Goal: Task Accomplishment & Management: Use online tool/utility

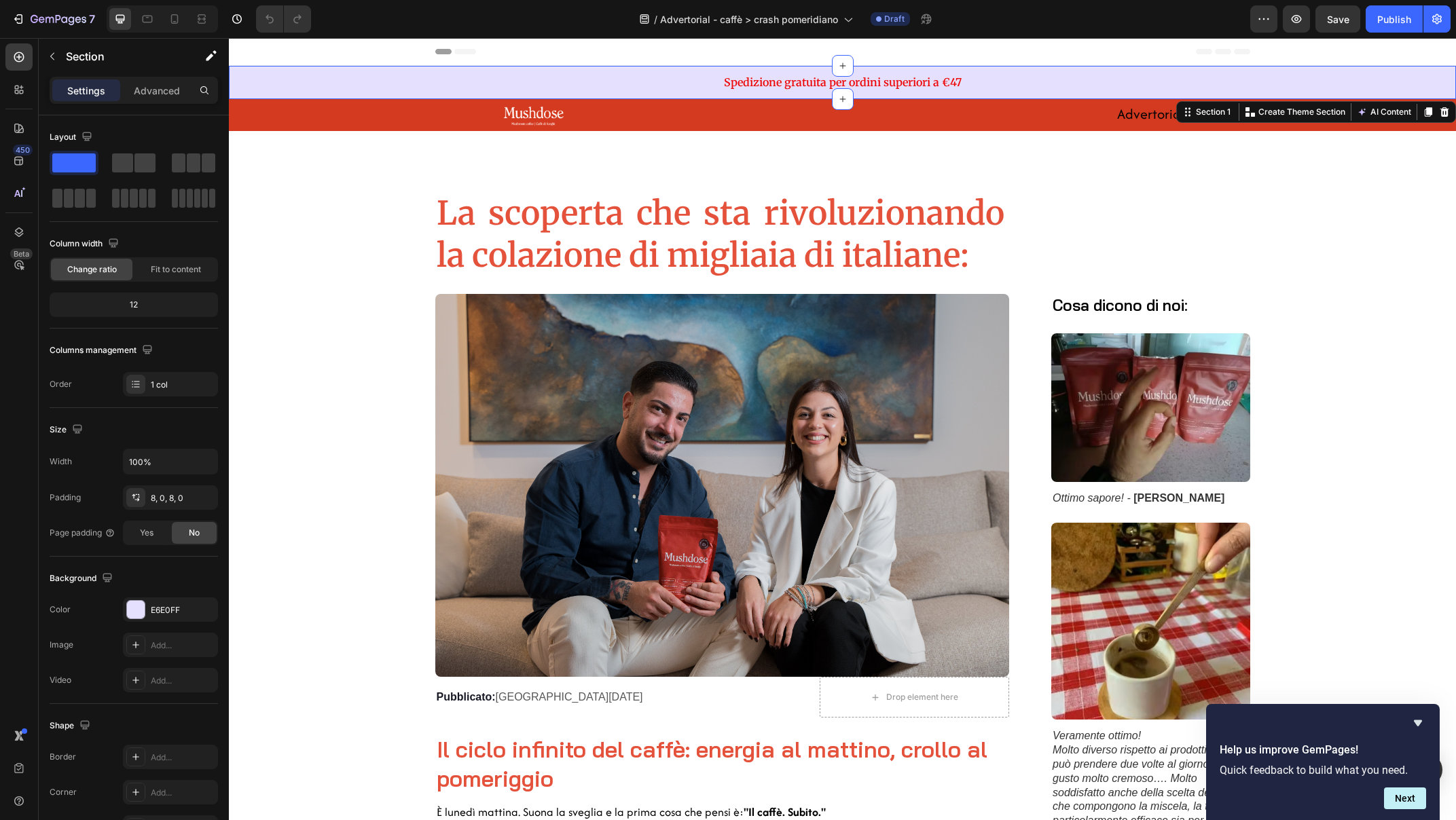
click at [979, 67] on div "Spedizione gratuita per ordini superiori a €47 Text Block Section 1 Create Them…" at bounding box center [843, 82] width 1227 height 34
click at [1293, 114] on p "Create Theme Section" at bounding box center [1301, 112] width 87 height 12
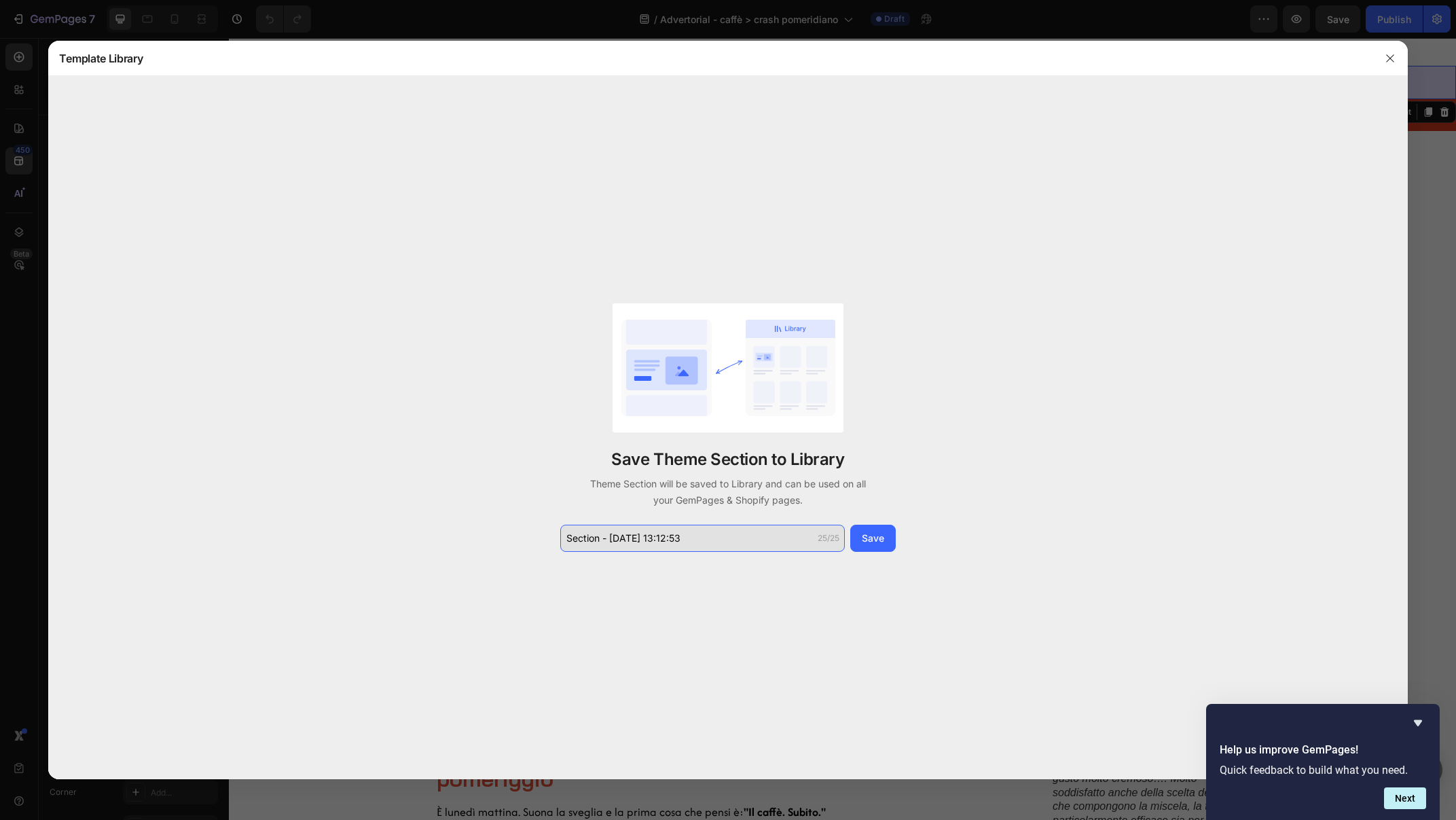
drag, startPoint x: 685, startPoint y: 541, endPoint x: 621, endPoint y: 538, distance: 64.1
click at [621, 538] on input "Section - Sep 29 13:12:53" at bounding box center [702, 538] width 284 height 27
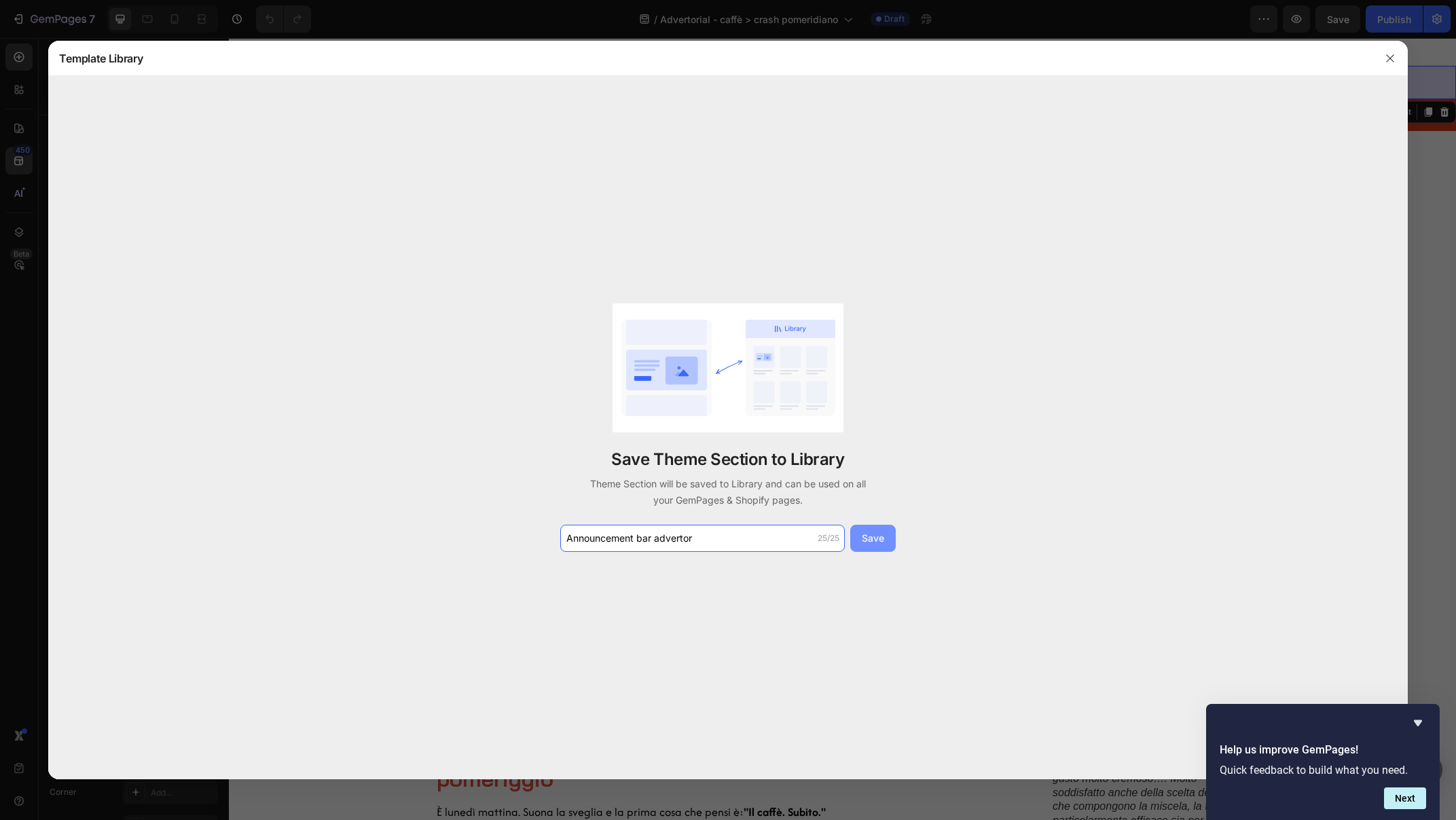
type input "Announcement bar advertor"
click at [874, 535] on div "Save" at bounding box center [873, 538] width 23 height 14
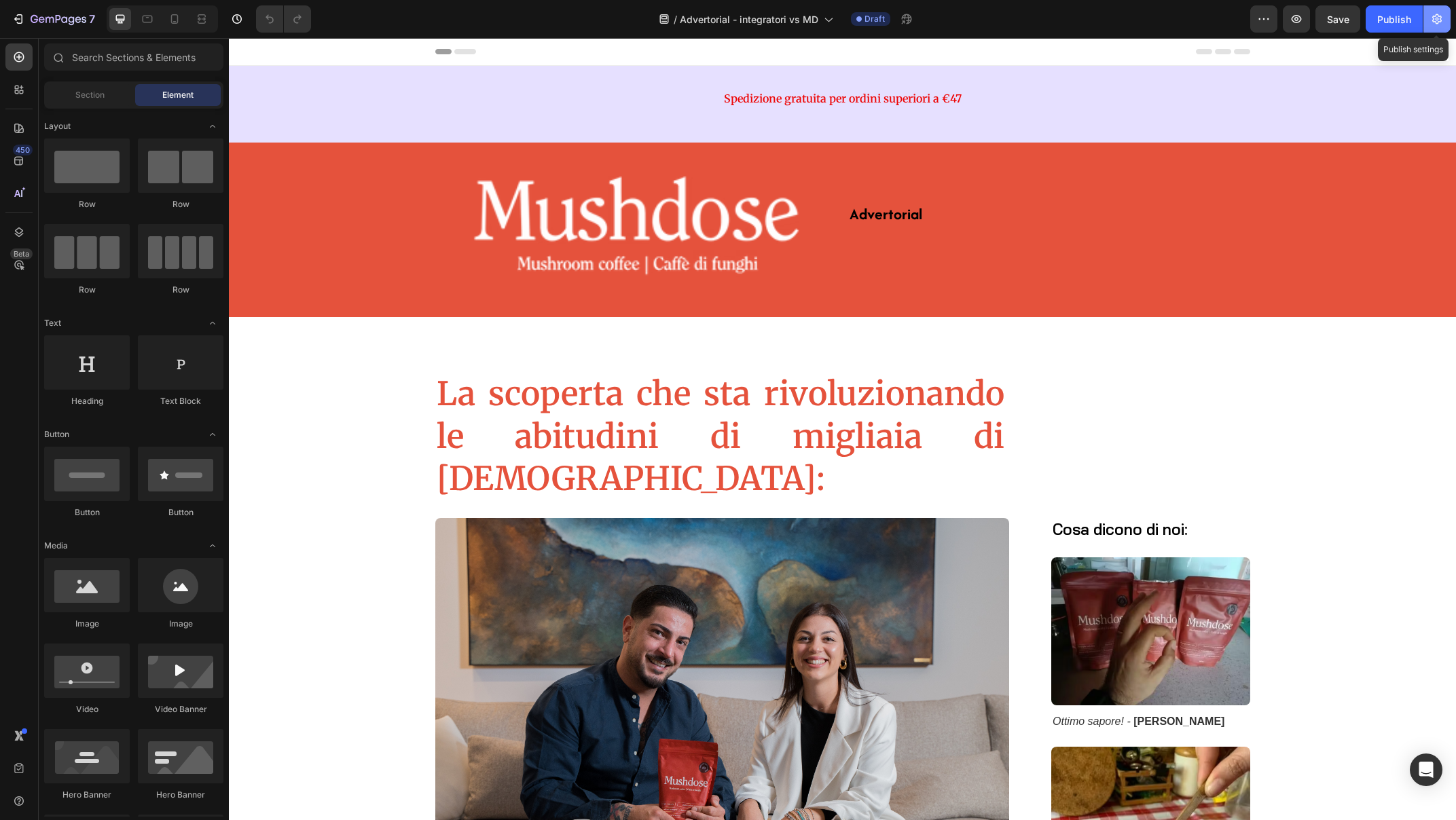
click at [1440, 15] on icon "button" at bounding box center [1437, 19] width 14 height 14
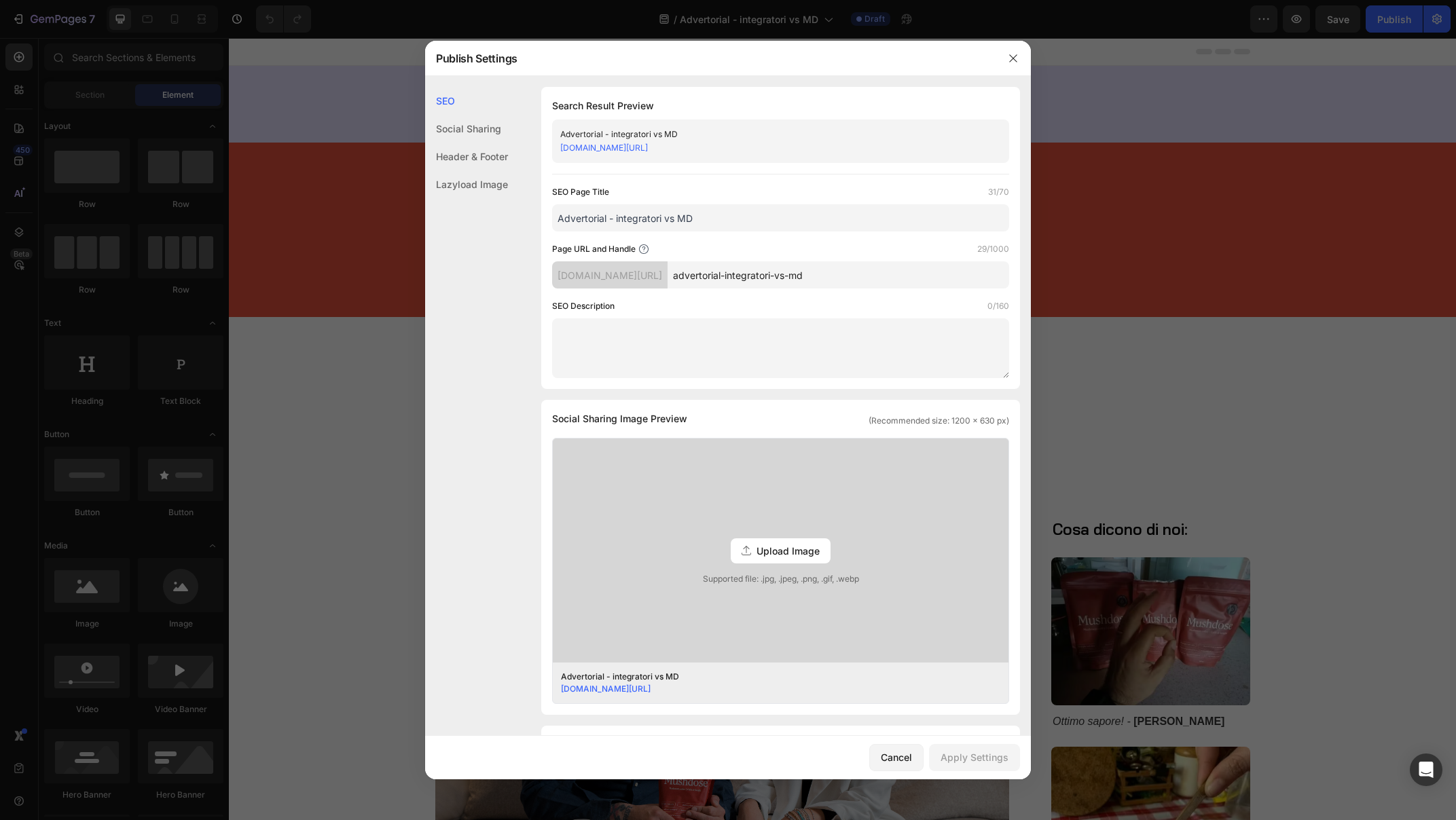
scroll to position [3, 0]
click at [486, 154] on div "Header & Footer" at bounding box center [466, 156] width 83 height 28
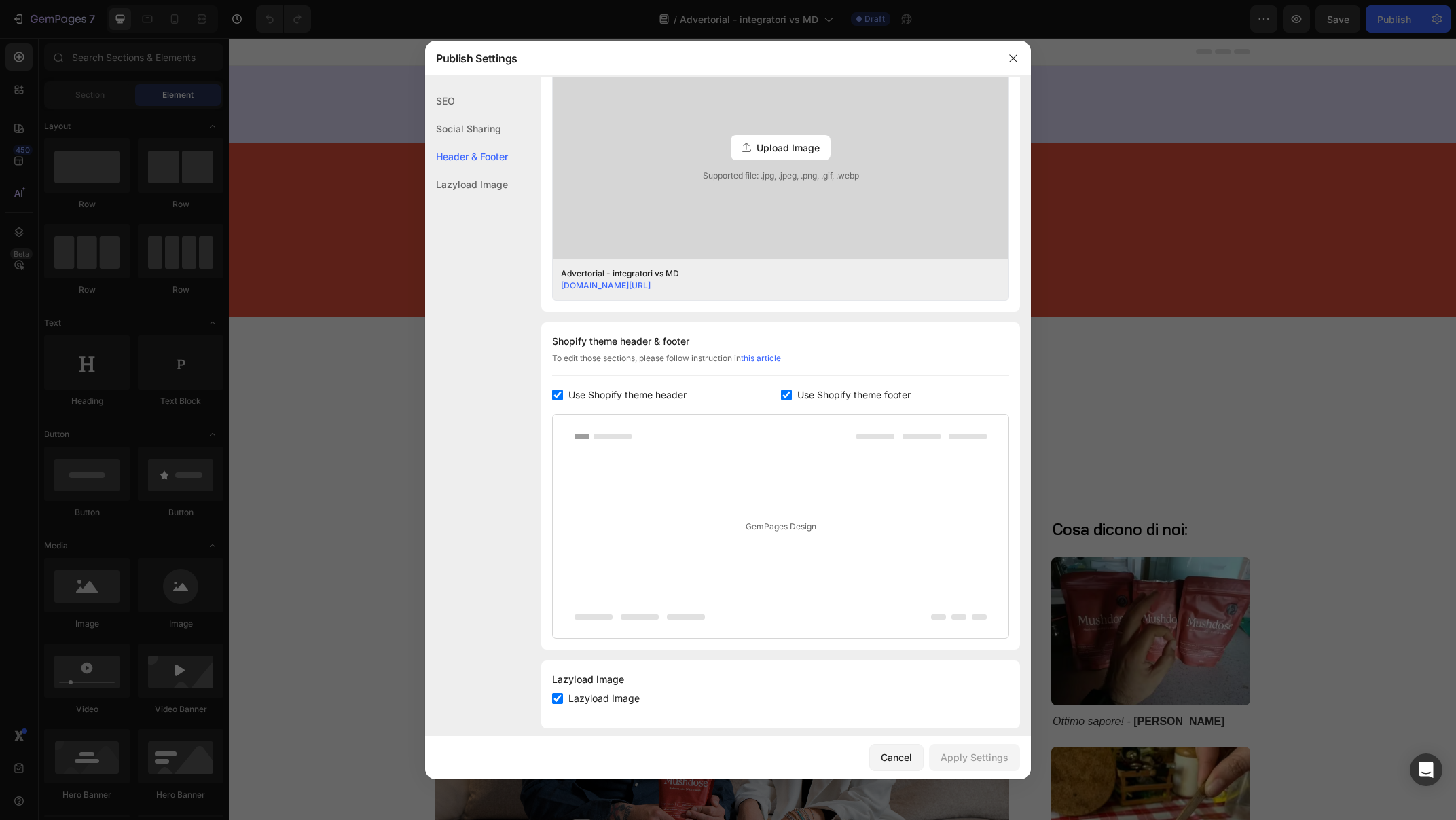
scroll to position [418, 0]
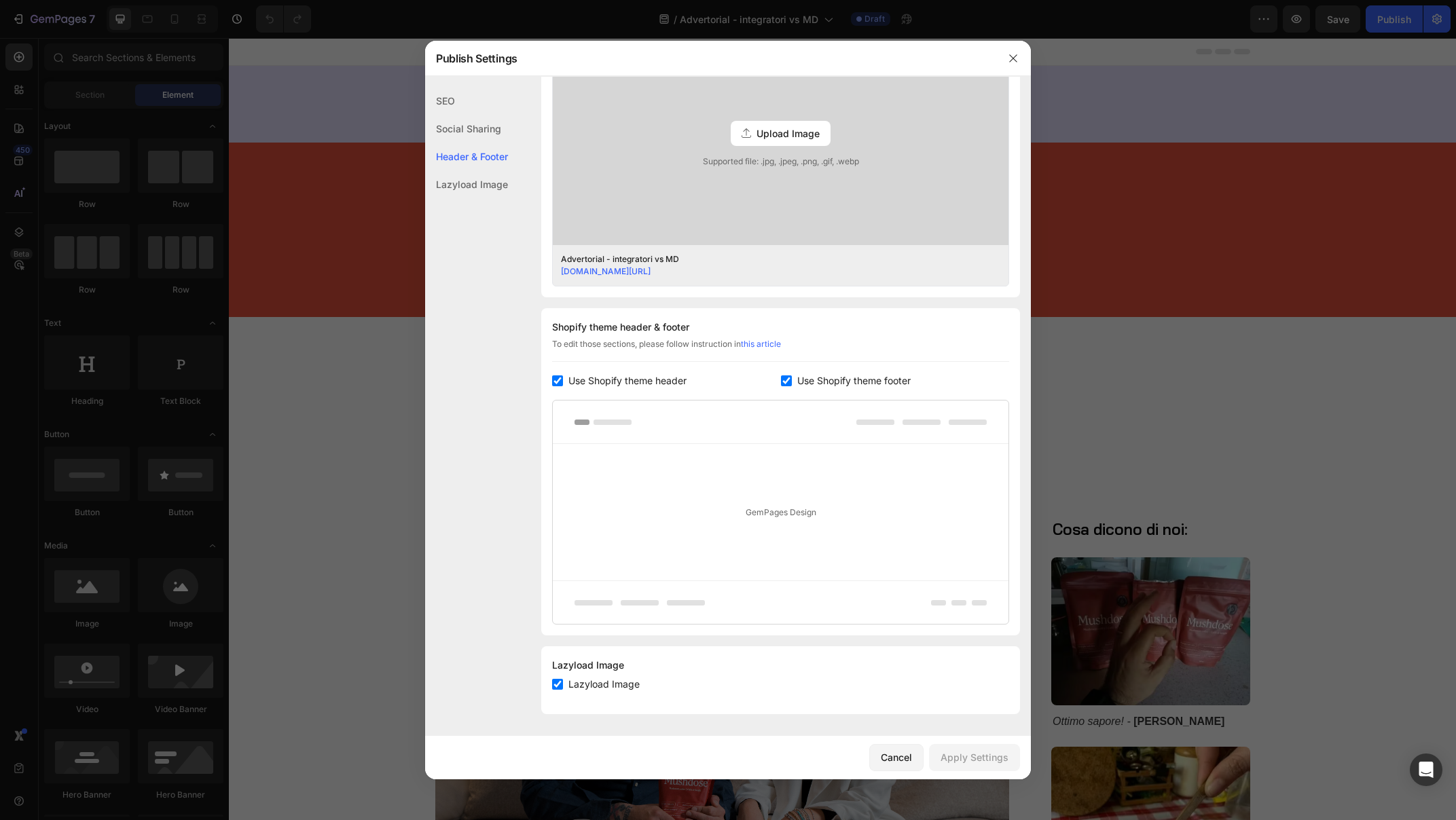
click at [556, 379] on input "checkbox" at bounding box center [557, 381] width 11 height 11
checkbox input "false"
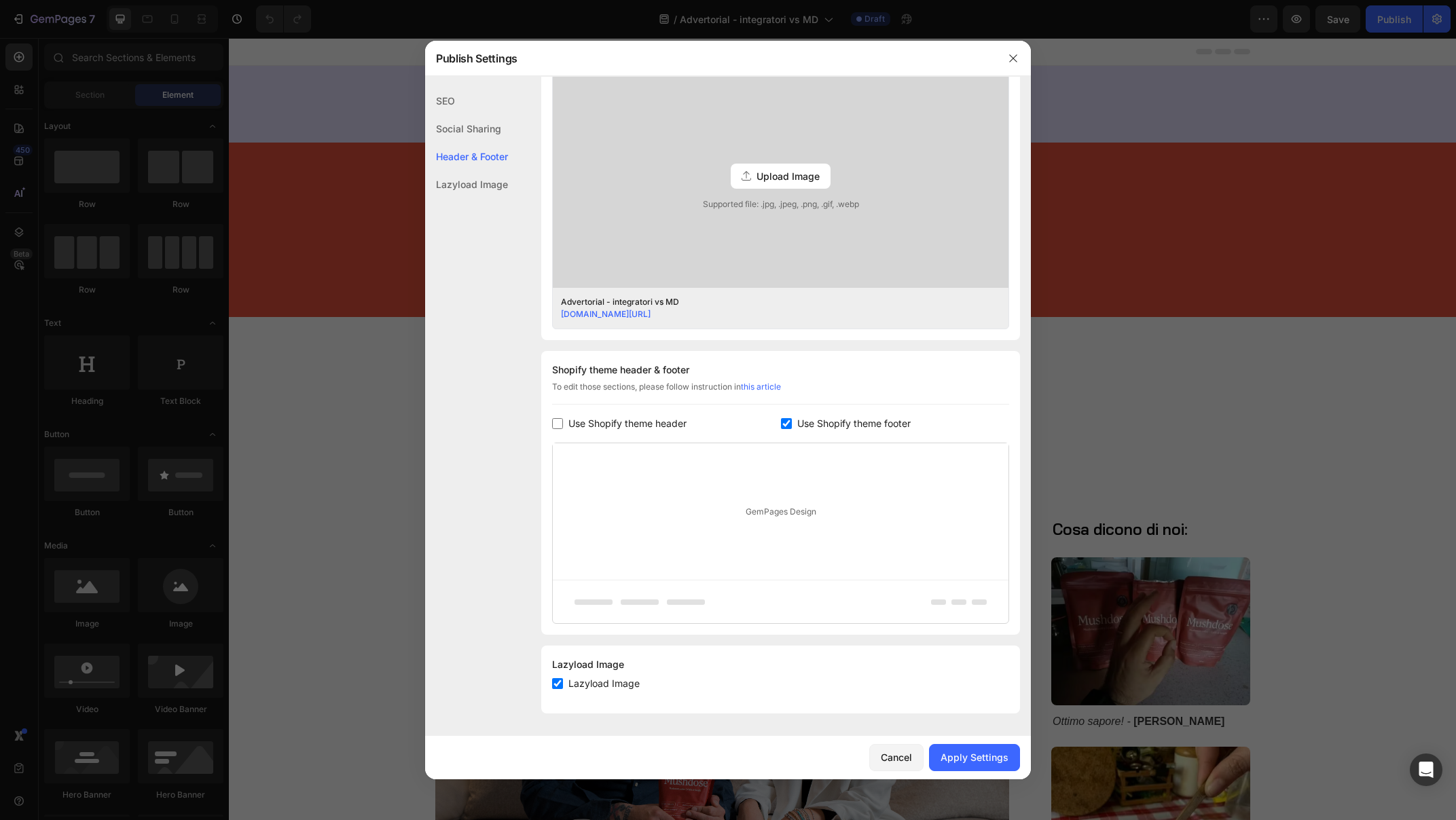
click at [784, 420] on input "checkbox" at bounding box center [786, 424] width 11 height 11
checkbox input "false"
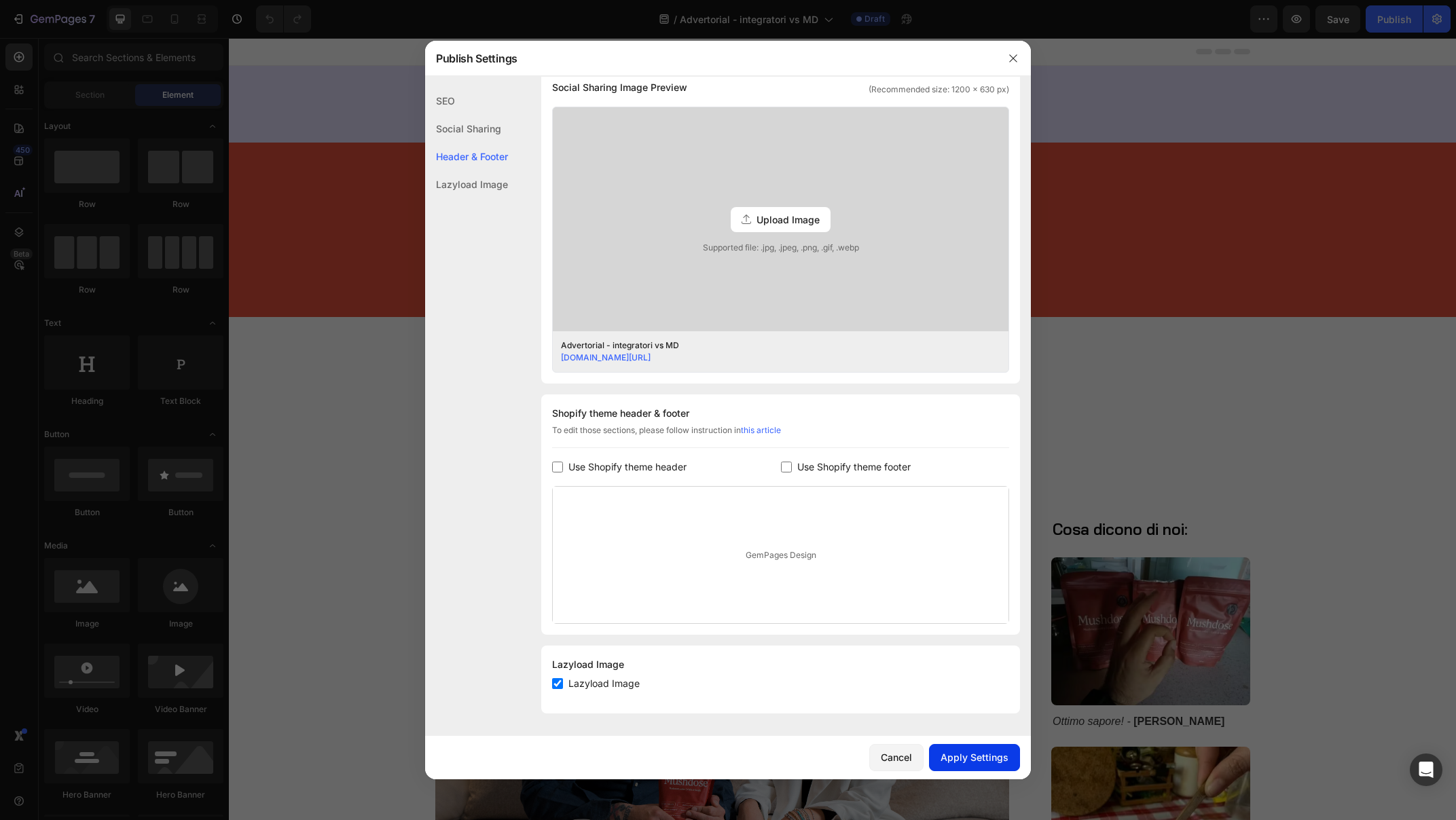
click at [976, 752] on div "Apply Settings" at bounding box center [974, 757] width 68 height 14
click at [331, 518] on div at bounding box center [728, 410] width 1456 height 820
